Goal: Information Seeking & Learning: Learn about a topic

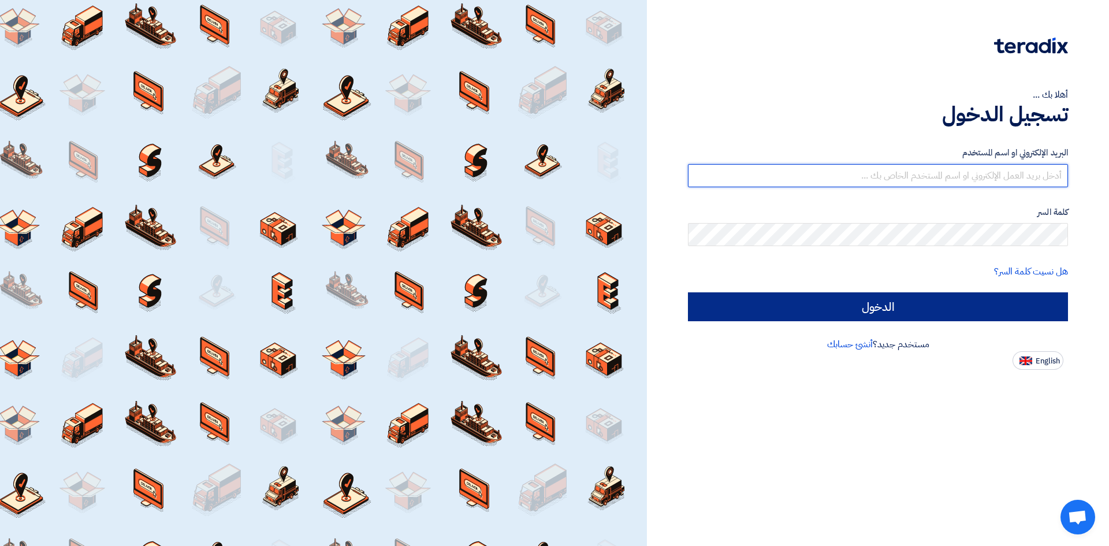
type input "[EMAIL_ADDRESS][DOMAIN_NAME]"
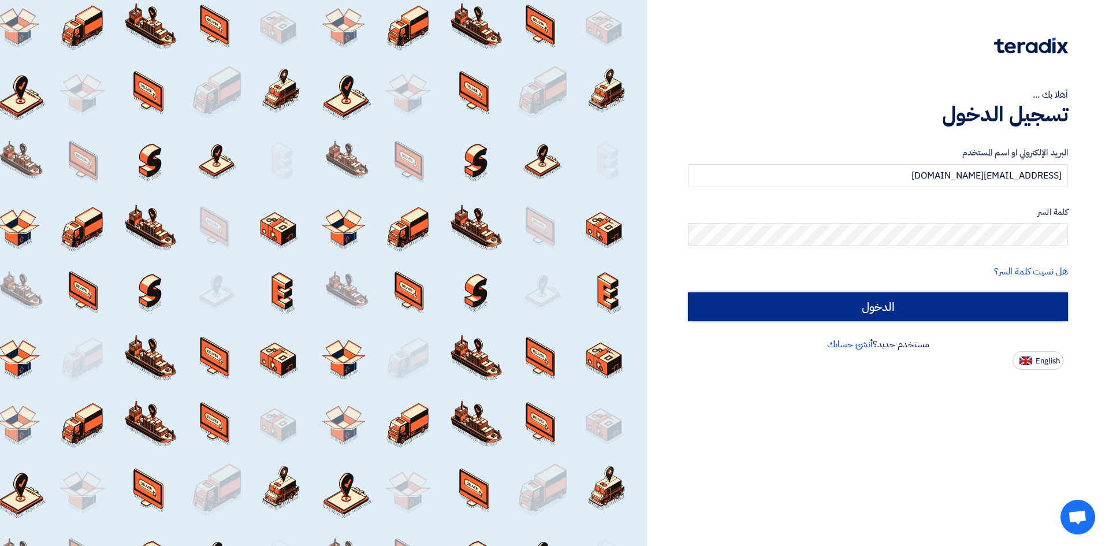
click at [740, 297] on input "الدخول" at bounding box center [878, 306] width 380 height 29
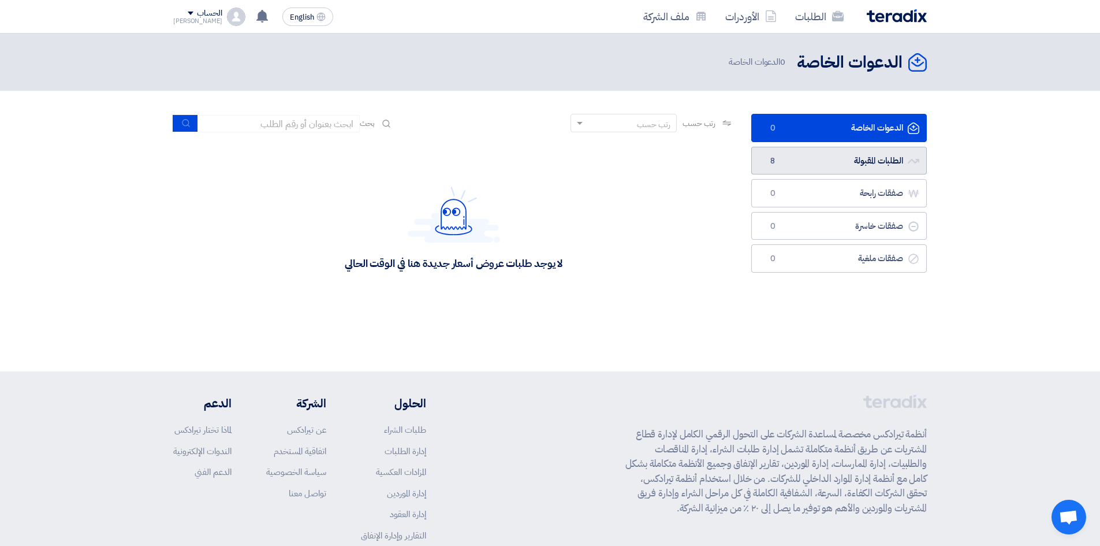
click at [775, 154] on link "الطلبات المقبولة الطلبات المقبولة 8" at bounding box center [839, 161] width 176 height 28
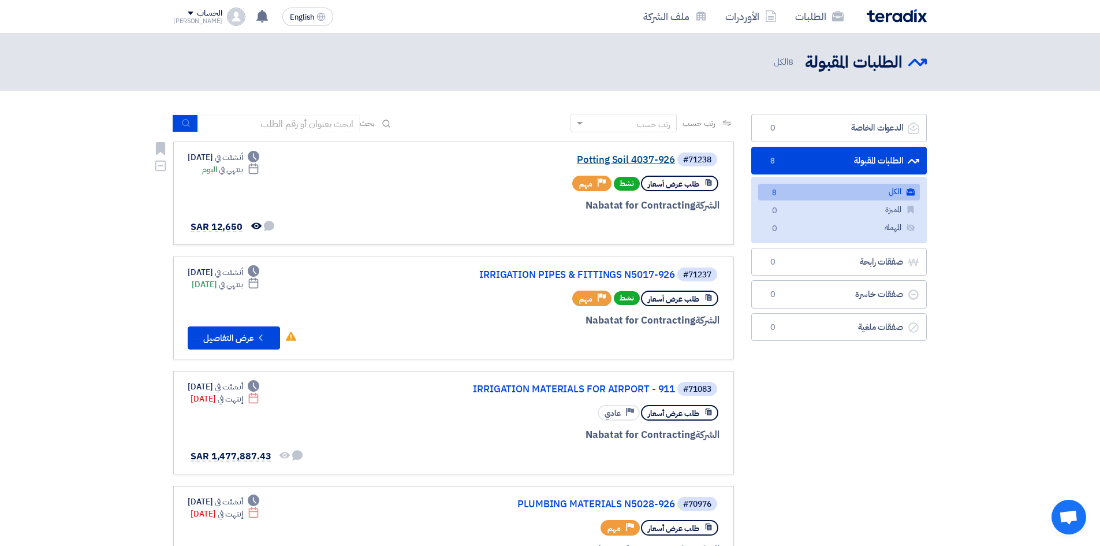
click at [628, 162] on link "Potting Soil 4037-926" at bounding box center [559, 160] width 231 height 10
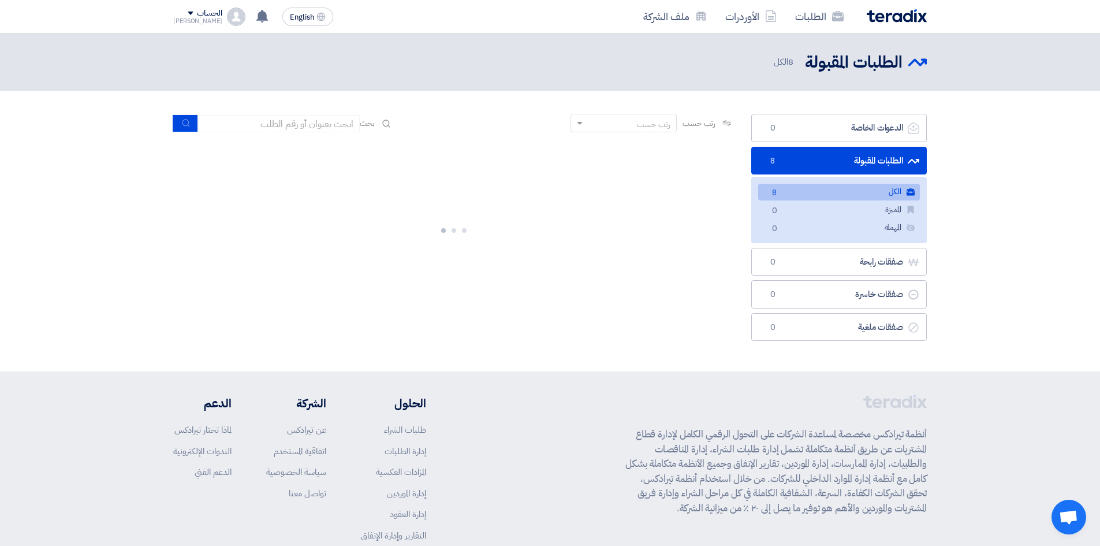
click at [756, 153] on link "الطلبات المقبولة الطلبات المقبولة 8" at bounding box center [839, 161] width 176 height 28
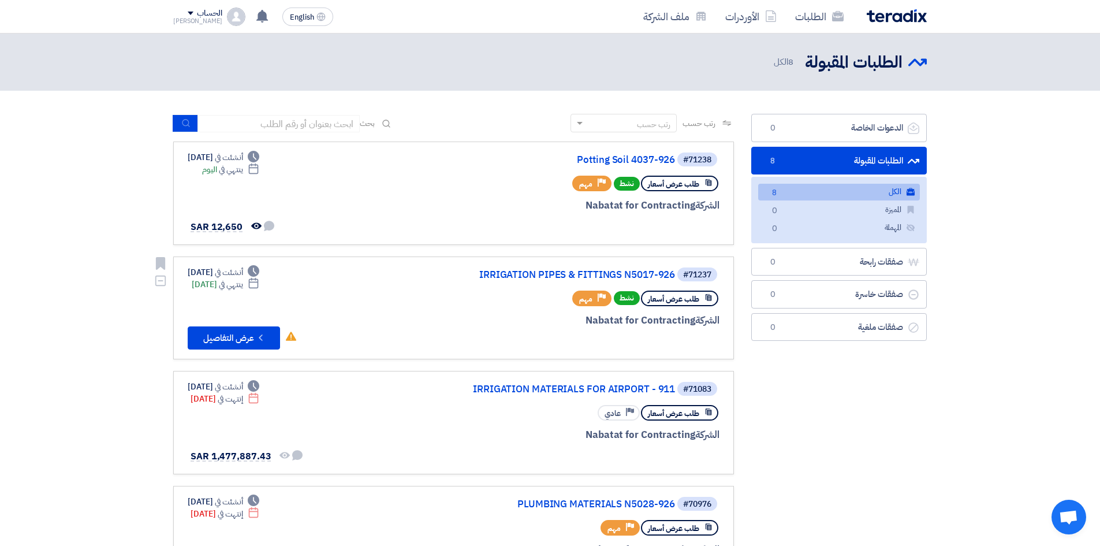
click at [228, 325] on div "Deadline أنشئت في [DATE] Deadline ينتهي في [DATE] لم تقم بأي نشاط في هذا الطلب …" at bounding box center [243, 308] width 110 height 84
click at [531, 275] on link "IRRIGATION PIPES & FITTINGS N5017-926" at bounding box center [559, 275] width 231 height 10
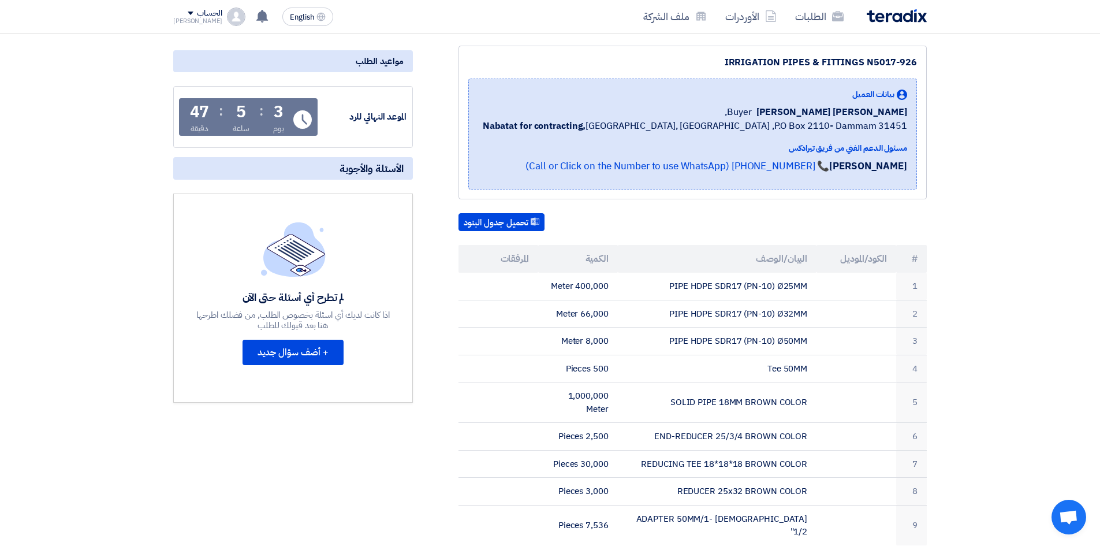
scroll to position [173, 0]
